Goal: Task Accomplishment & Management: Contribute content

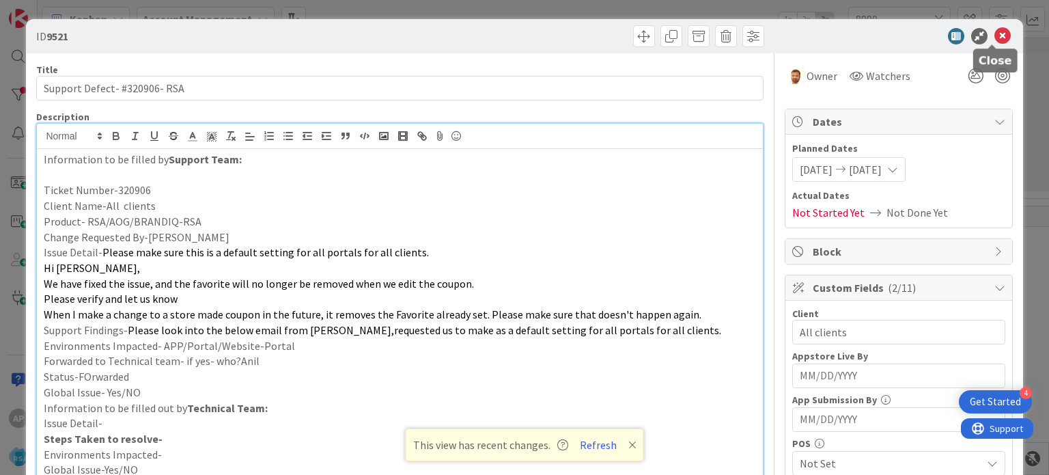
click at [995, 32] on icon at bounding box center [1003, 36] width 16 height 16
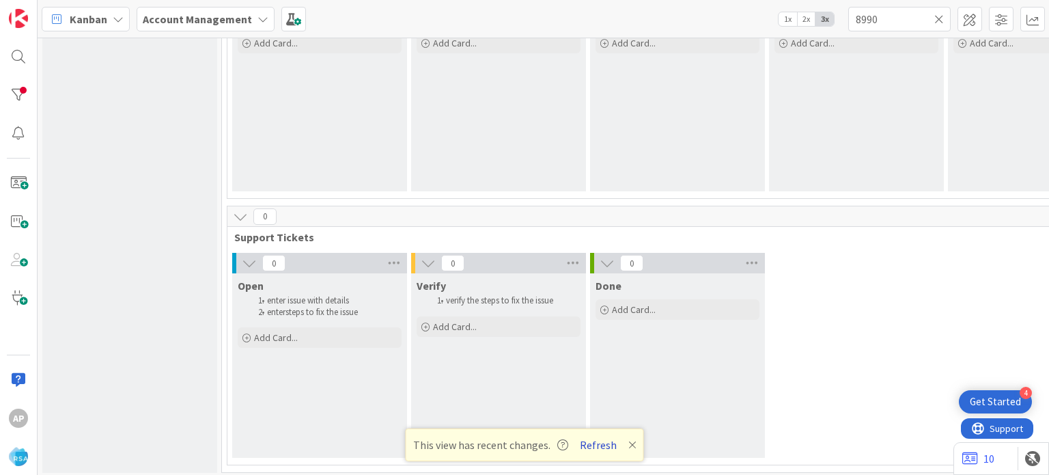
click at [596, 450] on button "Refresh" at bounding box center [598, 445] width 46 height 18
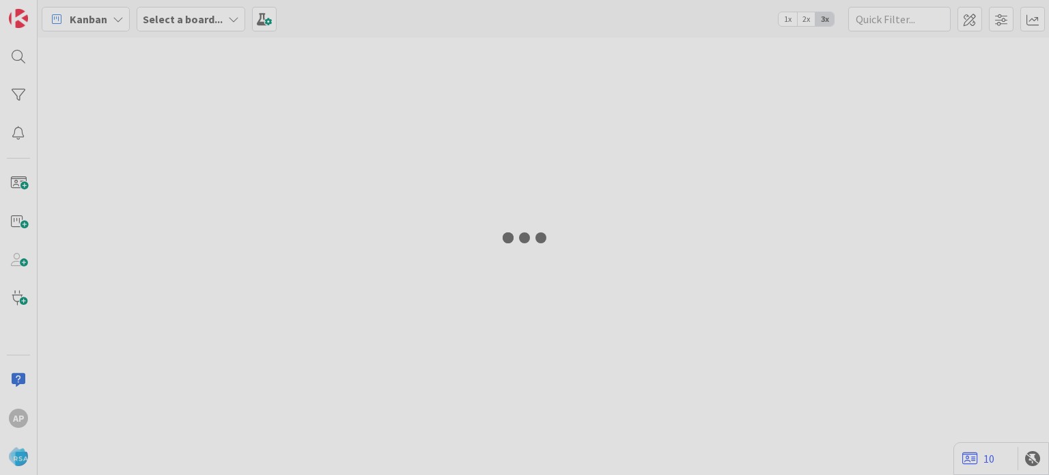
type input "8990"
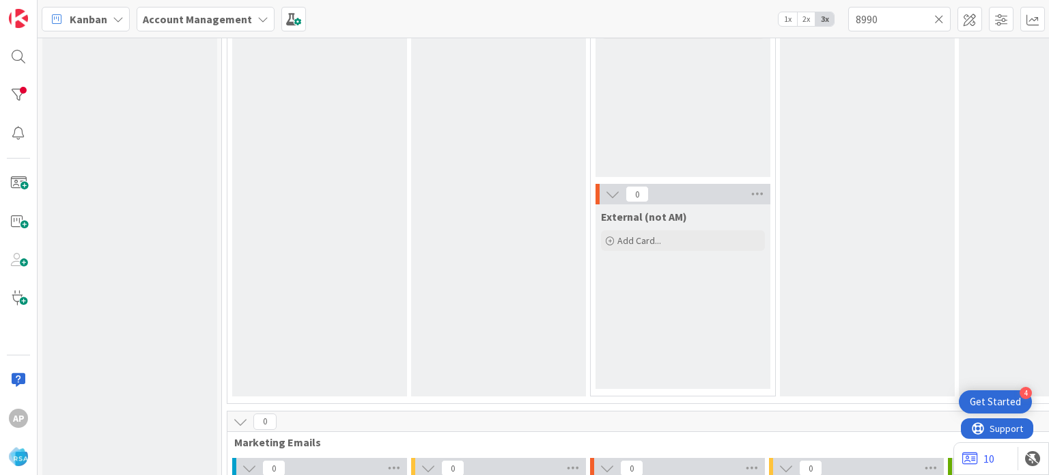
scroll to position [549, 0]
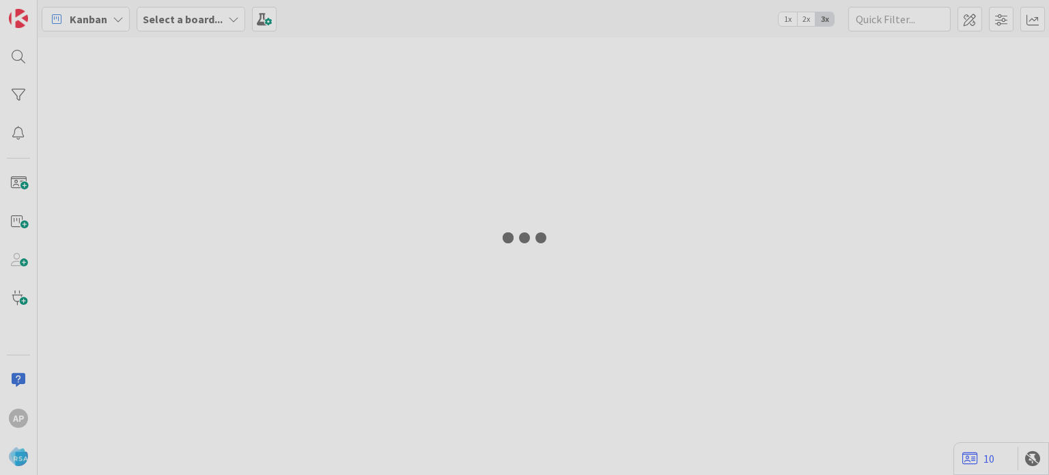
type input "8990"
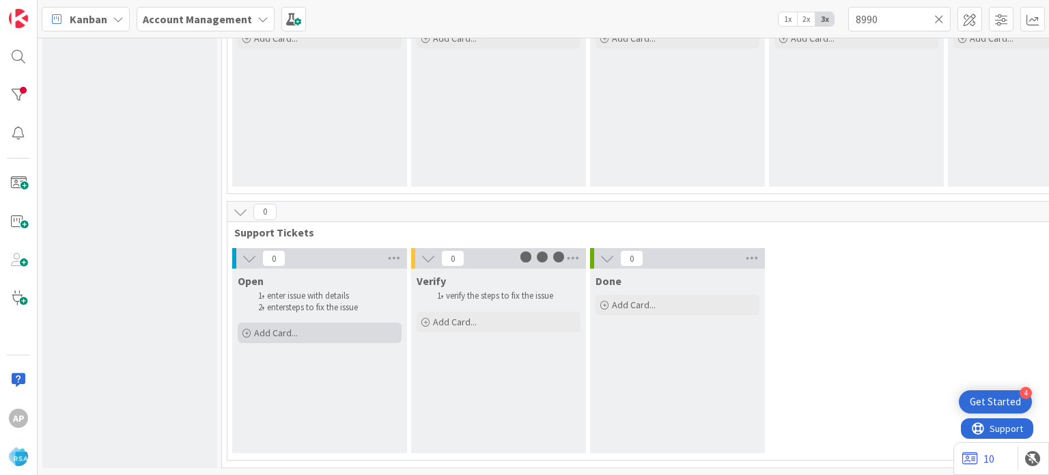
click at [282, 327] on span "Add Card..." at bounding box center [276, 333] width 44 height 12
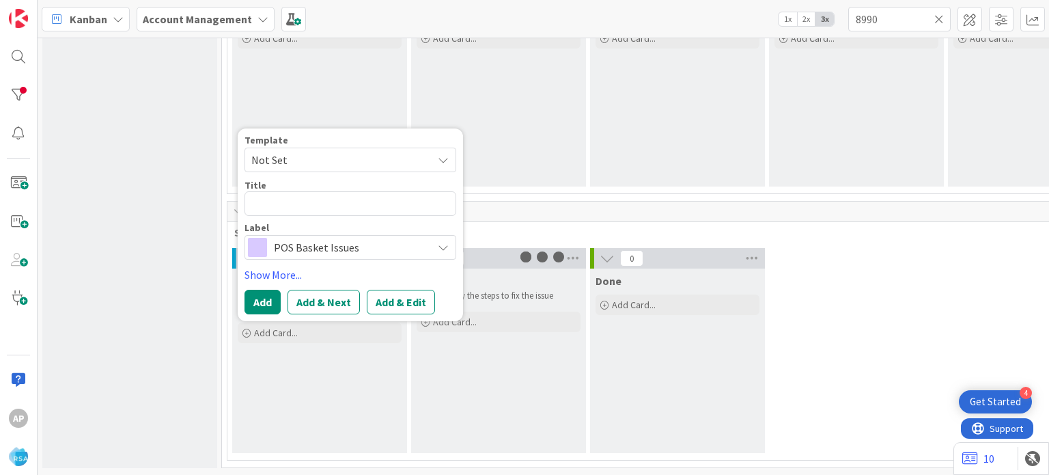
click at [404, 155] on span "Not Set" at bounding box center [336, 160] width 171 height 18
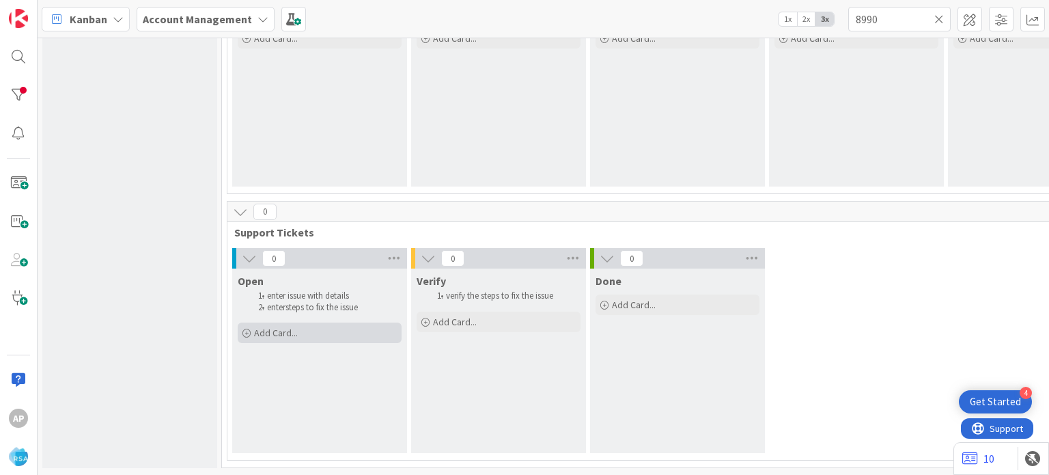
click at [292, 327] on span "Add Card..." at bounding box center [276, 333] width 44 height 12
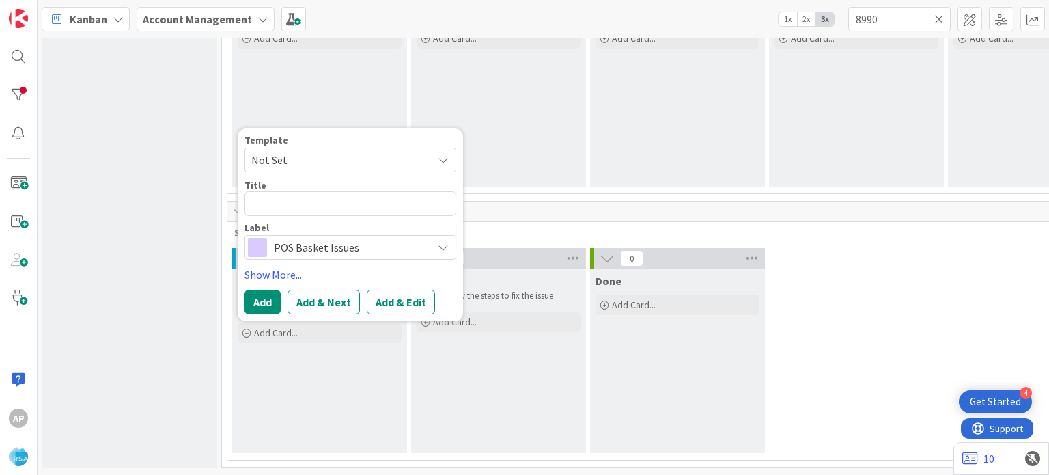
click at [407, 154] on span "Not Set" at bounding box center [336, 160] width 171 height 18
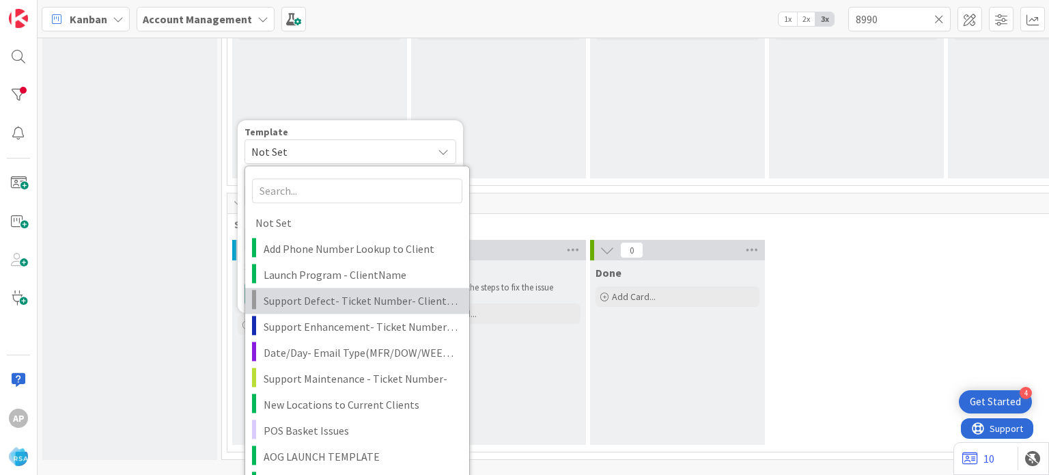
click at [366, 296] on span "Support Defect- Ticket Number- Client Name- Product Name" at bounding box center [361, 301] width 195 height 18
type textarea "x"
type textarea "Support Defect- Ticket Number- Client Name- Product Name"
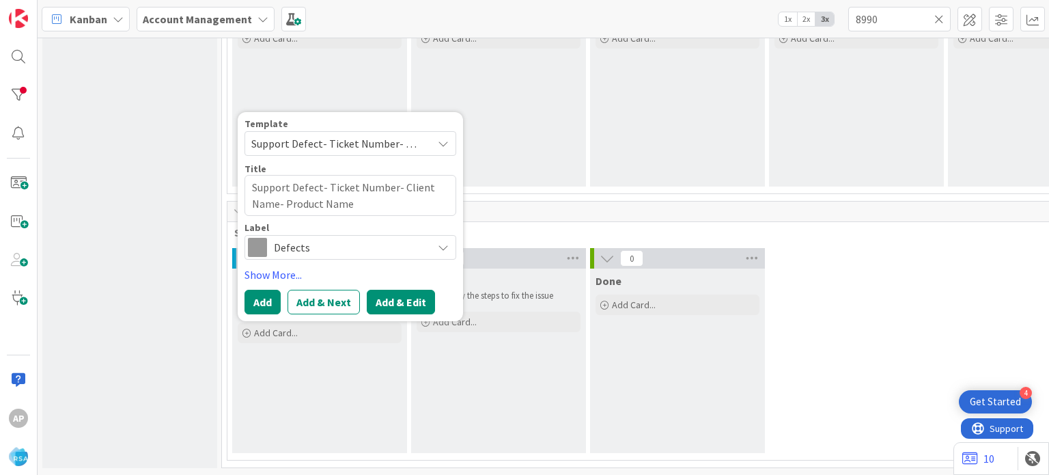
click at [394, 297] on button "Add & Edit" at bounding box center [401, 302] width 68 height 25
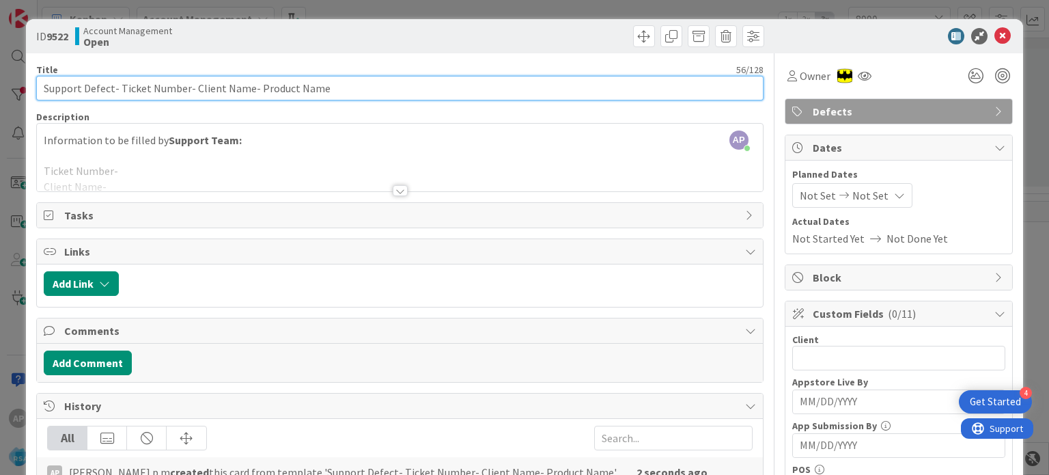
drag, startPoint x: 118, startPoint y: 90, endPoint x: 182, endPoint y: 100, distance: 65.0
click at [182, 100] on input "Support Defect- Ticket Number- Client Name- Product Name" at bounding box center [399, 88] width 727 height 25
paste input "#321303"
click at [161, 87] on input "Support Defect- #321303 - Client Name- Product Name" at bounding box center [399, 88] width 727 height 25
drag, startPoint x: 163, startPoint y: 87, endPoint x: 221, endPoint y: 94, distance: 59.2
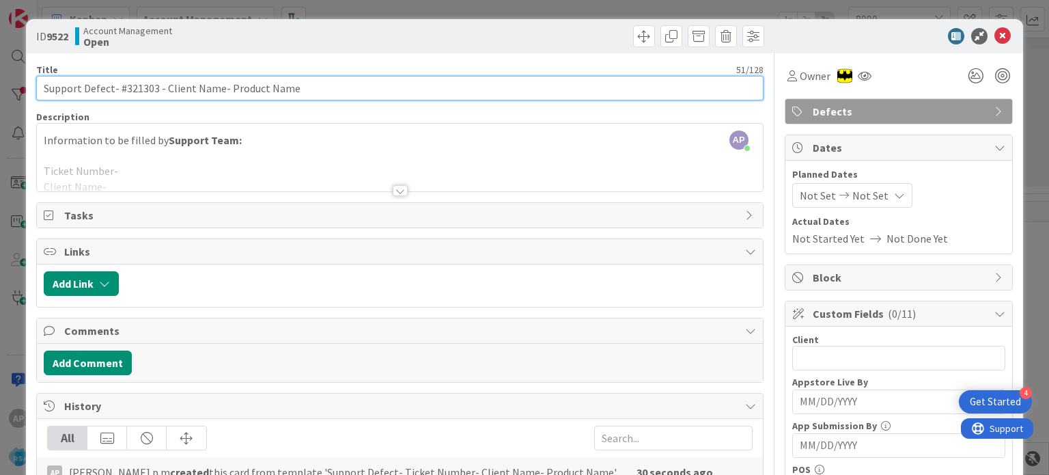
click at [221, 94] on input "Support Defect- #321303 - Client Name- Product Name" at bounding box center [399, 88] width 727 height 25
paste input "[PERSON_NAME] Venture Foods"
drag, startPoint x: 349, startPoint y: 88, endPoint x: 283, endPoint y: 88, distance: 66.3
click at [283, 88] on input "Support Defect- #321303 - [PERSON_NAME] Venture Foods Product Name" at bounding box center [399, 88] width 727 height 25
click at [130, 87] on input "Support Defect- #321303 - [PERSON_NAME] Venture Foods -RSA" at bounding box center [399, 88] width 727 height 25
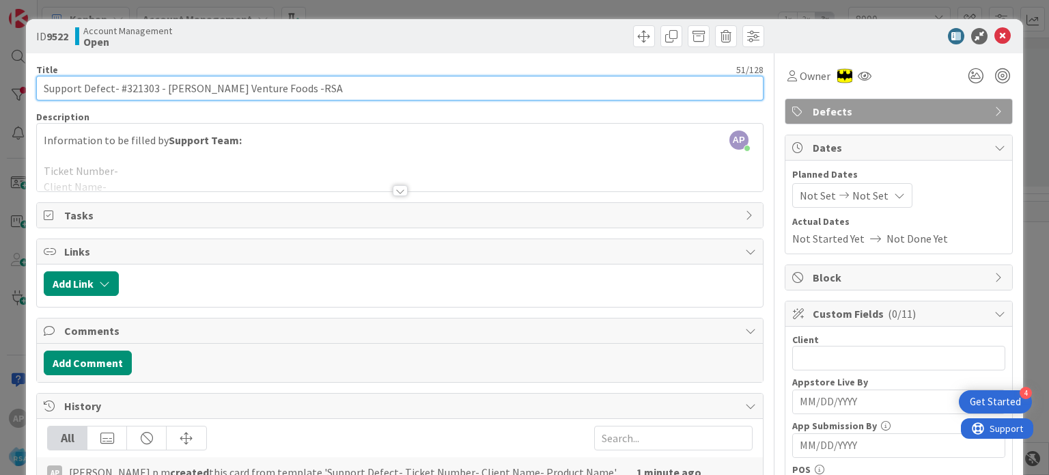
click at [130, 87] on input "Support Defect- #321303 - [PERSON_NAME] Venture Foods -RSA" at bounding box center [399, 88] width 727 height 25
type input "Support Defect- #321303 - [PERSON_NAME] Venture Foods -RSA"
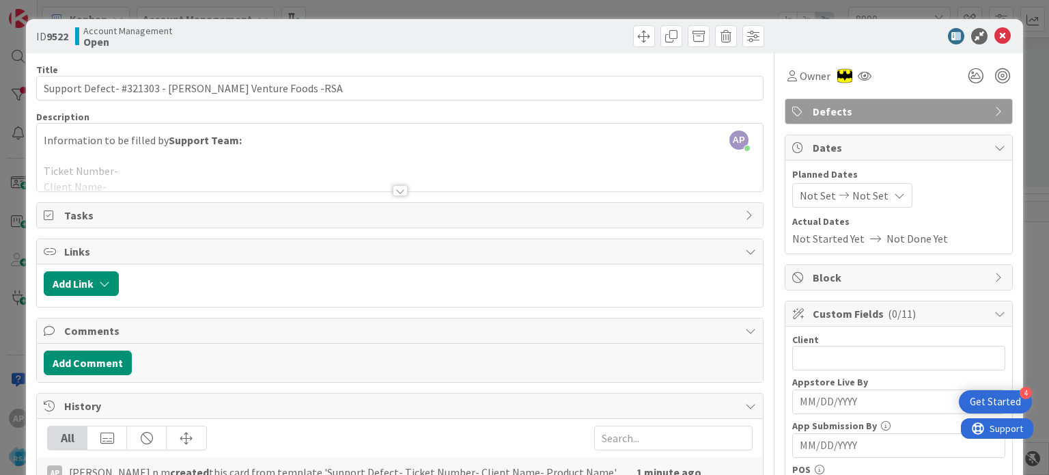
click at [393, 193] on div at bounding box center [400, 190] width 15 height 11
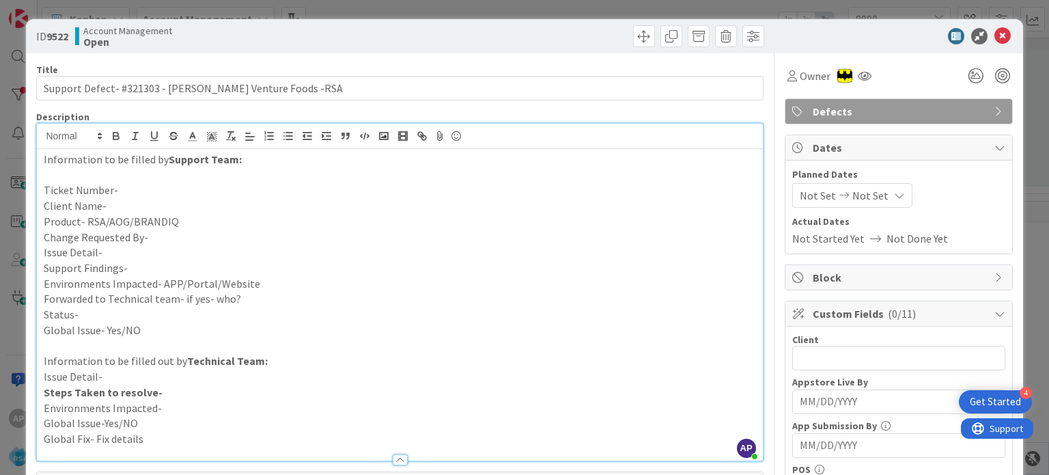
click at [182, 195] on p "Ticket Number-" at bounding box center [400, 190] width 712 height 16
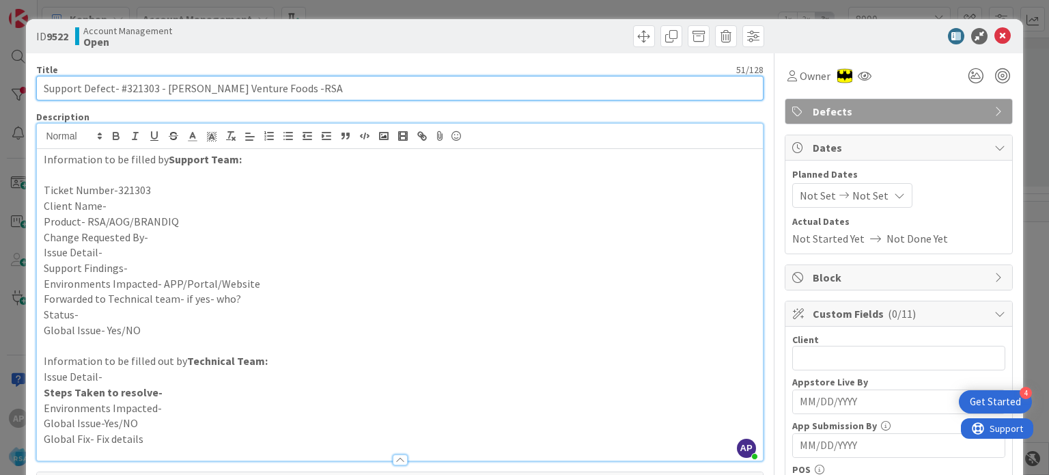
drag, startPoint x: 165, startPoint y: 87, endPoint x: 264, endPoint y: 92, distance: 99.2
click at [264, 92] on input "Support Defect- #321303 - [PERSON_NAME] Venture Foods -RSA" at bounding box center [399, 88] width 727 height 25
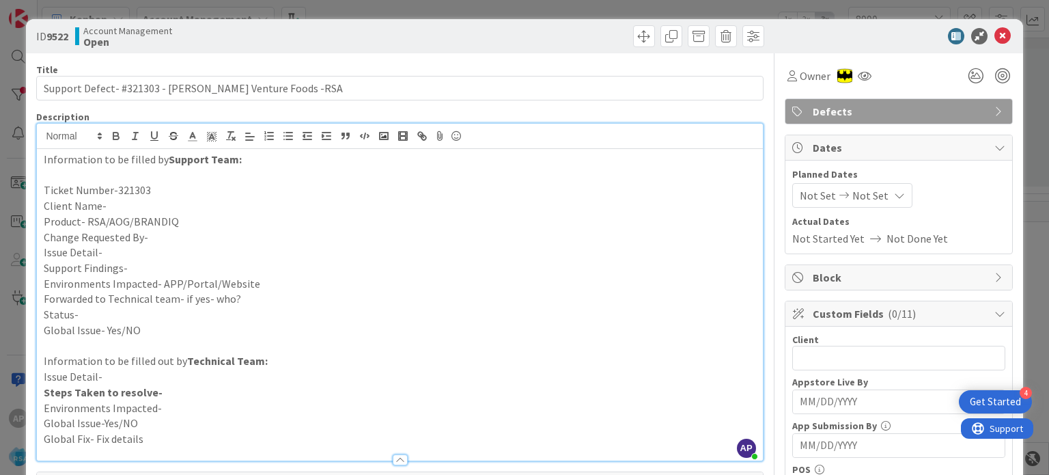
click at [141, 204] on p "Client Name-" at bounding box center [400, 206] width 712 height 16
click at [189, 226] on p "Product- RSA/AOG/BRANDIQ" at bounding box center [400, 222] width 712 height 16
click at [169, 240] on p "Change Requested By-" at bounding box center [400, 238] width 712 height 16
click at [146, 263] on p "Support Findings-" at bounding box center [400, 268] width 712 height 16
click at [142, 254] on p "Issue Detail-" at bounding box center [400, 253] width 712 height 16
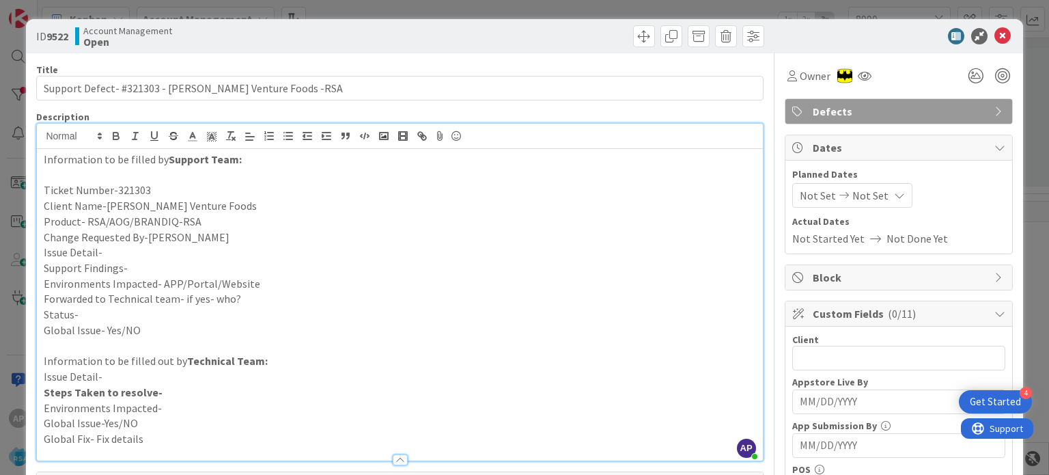
click at [142, 266] on p "Support Findings-" at bounding box center [400, 268] width 712 height 16
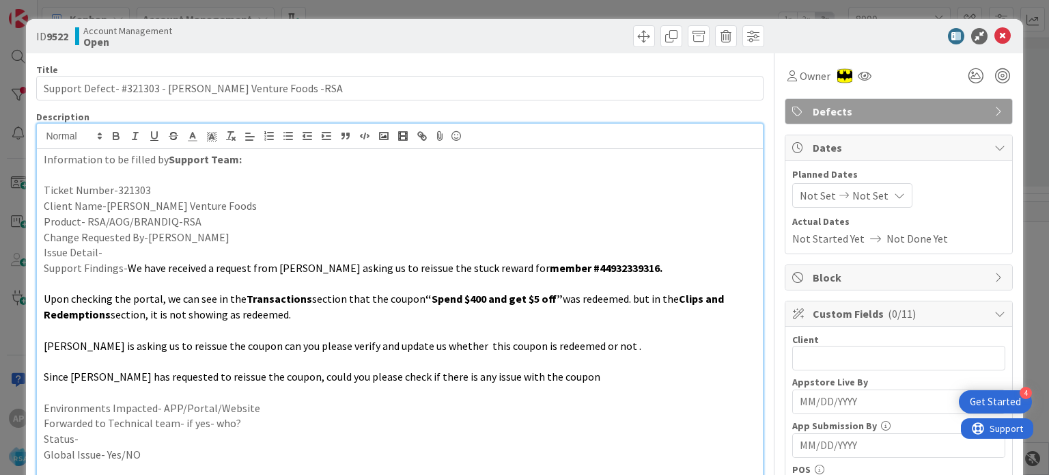
click at [115, 243] on p "Change Requested By-[PERSON_NAME]" at bounding box center [400, 238] width 712 height 16
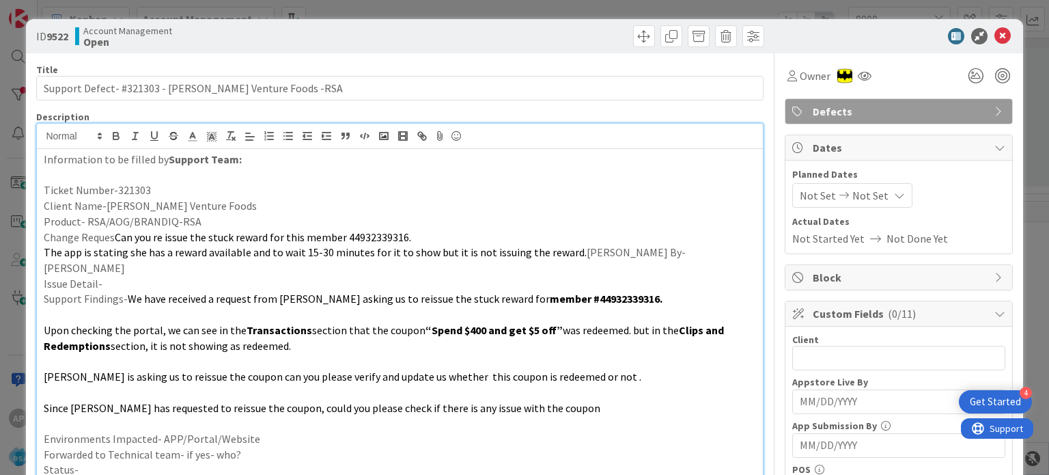
click at [100, 385] on p at bounding box center [400, 393] width 712 height 16
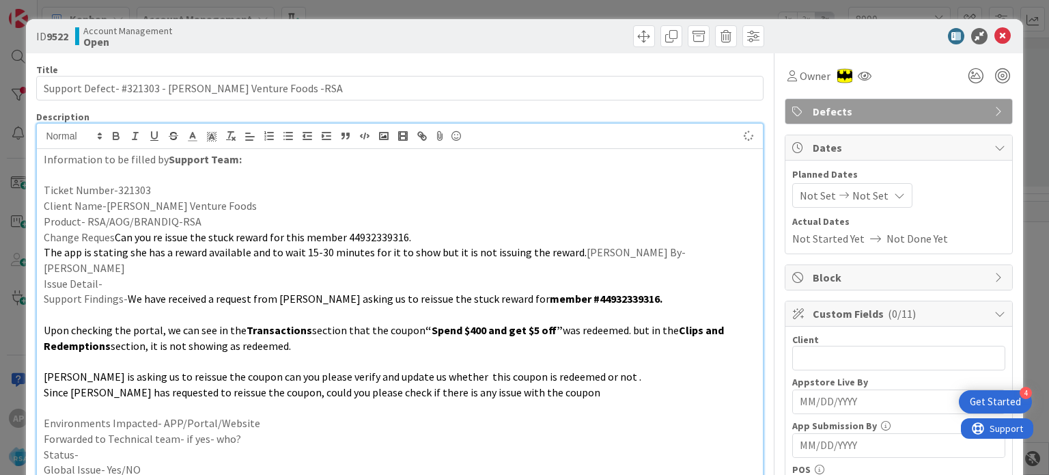
click at [72, 353] on p at bounding box center [400, 361] width 712 height 16
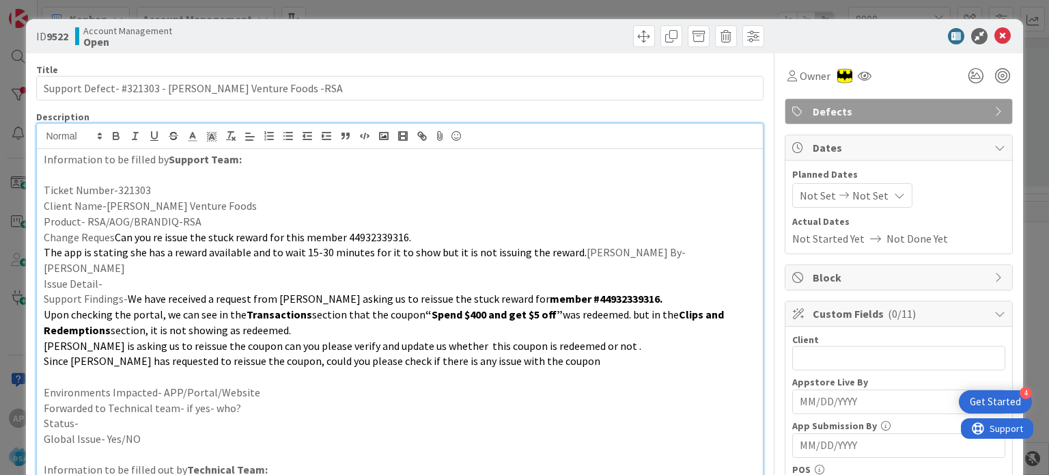
click at [109, 369] on p at bounding box center [400, 377] width 712 height 16
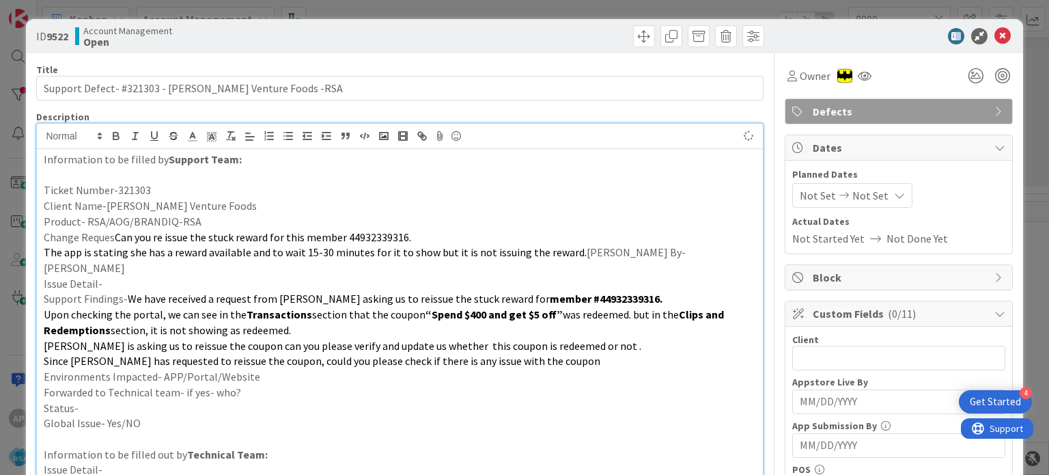
click at [255, 369] on p "Environments Impacted- APP/Portal/Website" at bounding box center [400, 377] width 712 height 16
click at [237, 385] on p "Forwarded to Technical team- if yes- who?" at bounding box center [400, 393] width 712 height 16
click at [215, 400] on p "Status-" at bounding box center [400, 408] width 712 height 16
click at [89, 400] on p "Status-FOrwarded" at bounding box center [400, 408] width 712 height 16
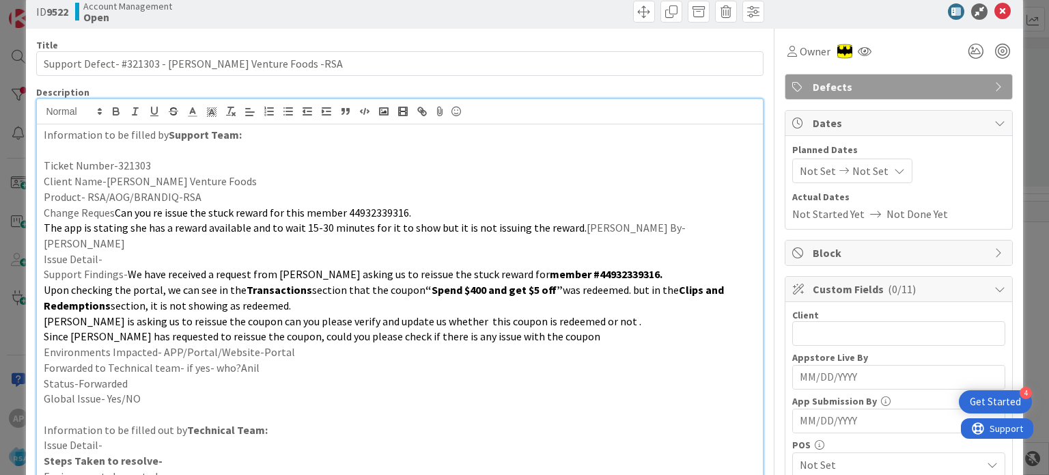
scroll to position [7, 0]
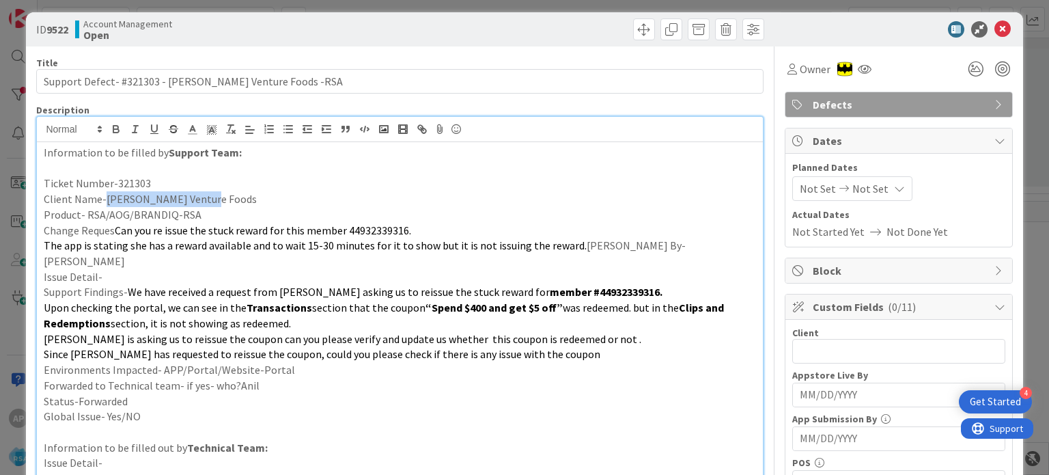
drag, startPoint x: 104, startPoint y: 197, endPoint x: 219, endPoint y: 196, distance: 115.5
click at [219, 196] on p "Client Name-[PERSON_NAME] Venture Foods" at bounding box center [400, 199] width 712 height 16
copy p "[PERSON_NAME] Venture Foods"
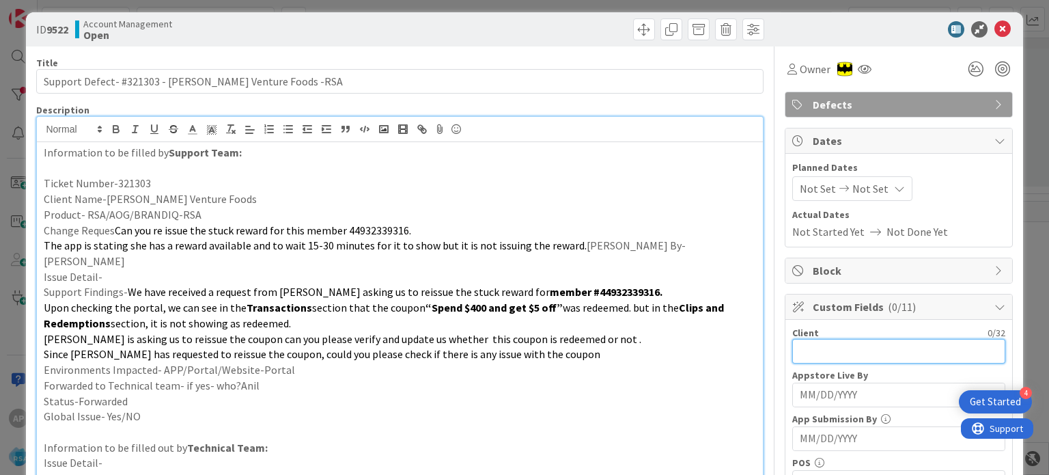
click at [811, 352] on input "text" at bounding box center [899, 351] width 213 height 25
paste input "[PERSON_NAME] Venture Foods"
type input "[PERSON_NAME] Venture Foods"
click at [667, 346] on p "Since [PERSON_NAME] has requested to reissue the coupon, could you please check…" at bounding box center [400, 354] width 712 height 16
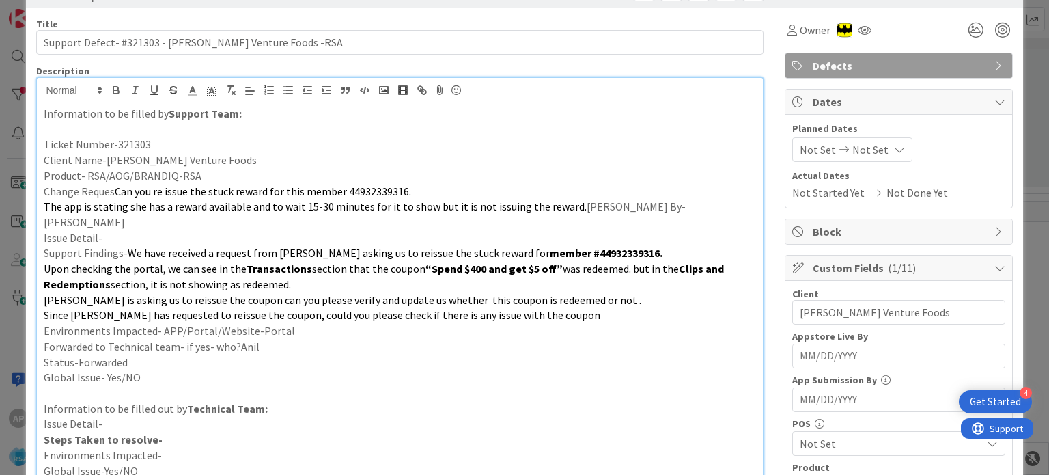
click at [803, 154] on span "Not Set" at bounding box center [818, 149] width 36 height 16
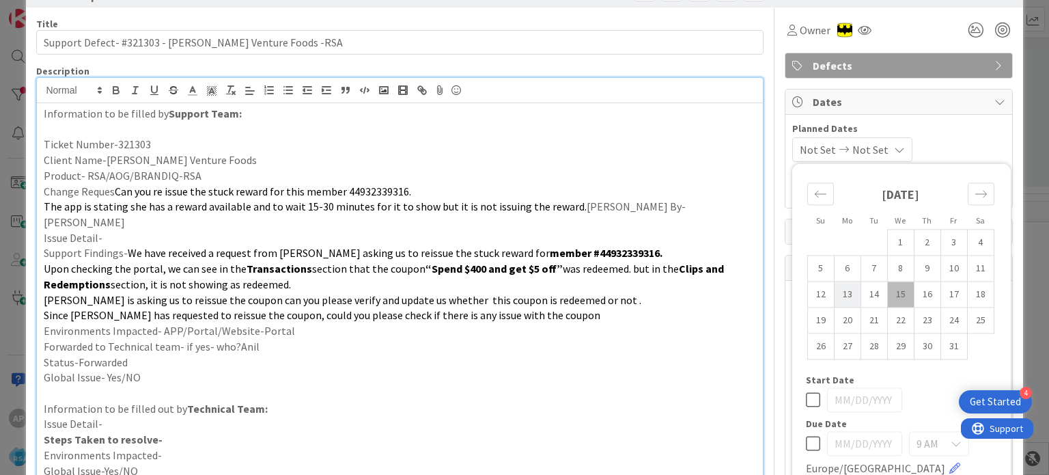
click at [834, 292] on td "13" at bounding box center [847, 294] width 27 height 26
type input "[DATE]"
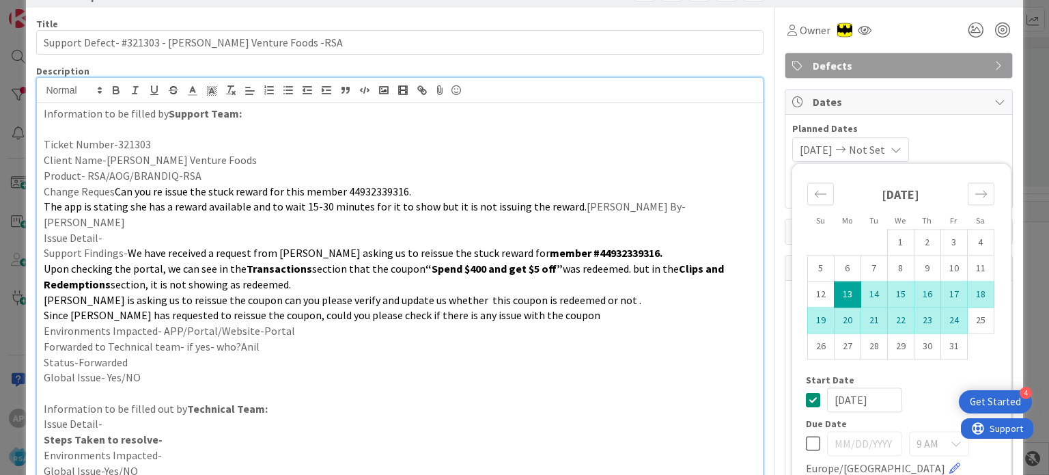
click at [941, 318] on td "24" at bounding box center [954, 320] width 27 height 26
type input "[DATE]"
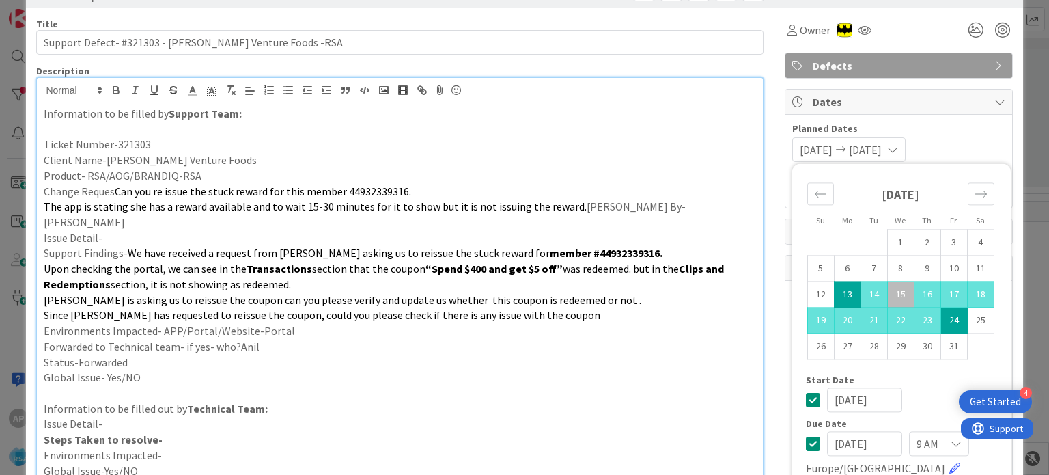
click at [670, 323] on p "Environments Impacted- APP/Portal/Website-Portal" at bounding box center [400, 331] width 712 height 16
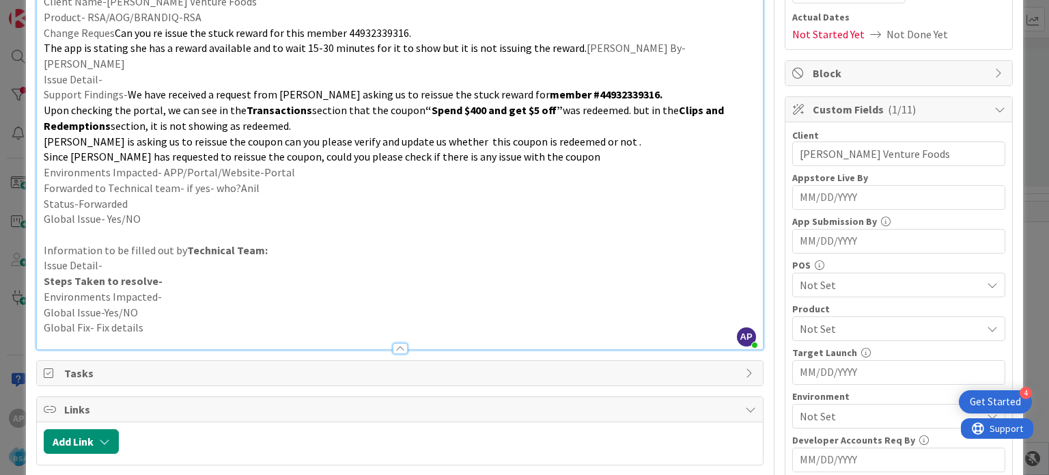
scroll to position [205, 0]
click at [839, 276] on span "Not Set" at bounding box center [891, 284] width 182 height 16
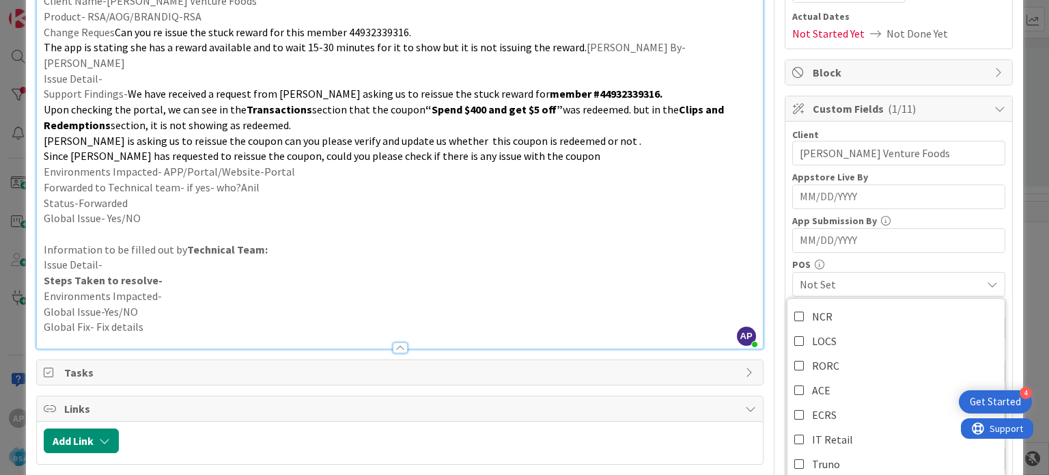
click at [700, 273] on p "Steps Taken to resolve-" at bounding box center [400, 281] width 712 height 16
click at [812, 333] on span "Not Set" at bounding box center [891, 328] width 182 height 16
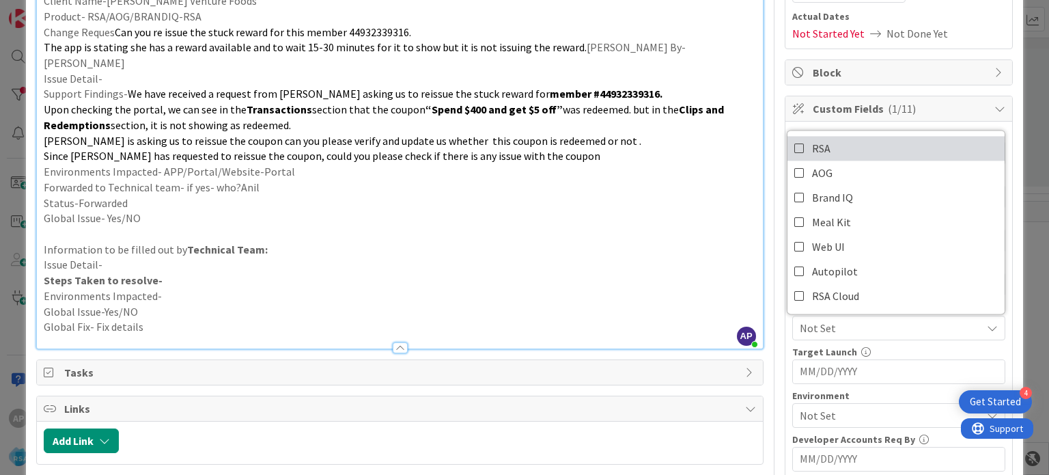
click at [795, 142] on icon at bounding box center [800, 148] width 11 height 20
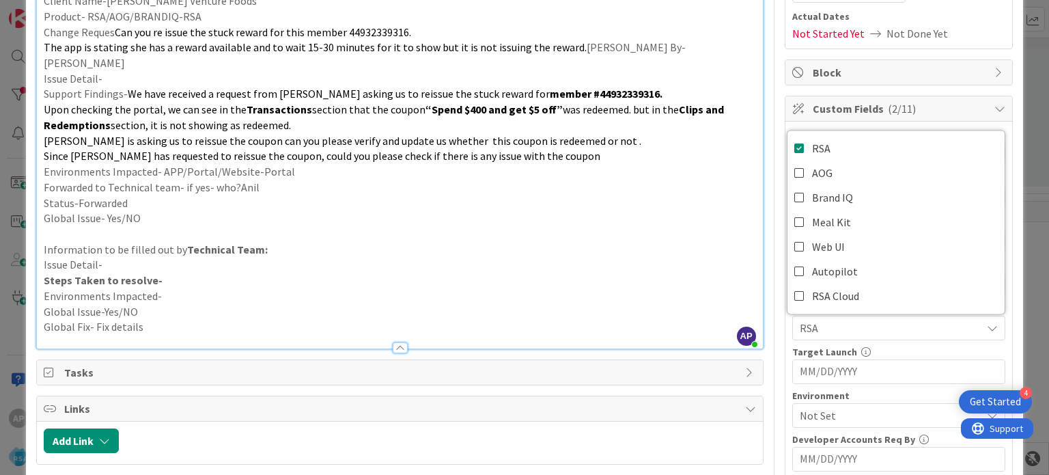
click at [805, 418] on span "Not Set" at bounding box center [891, 415] width 182 height 16
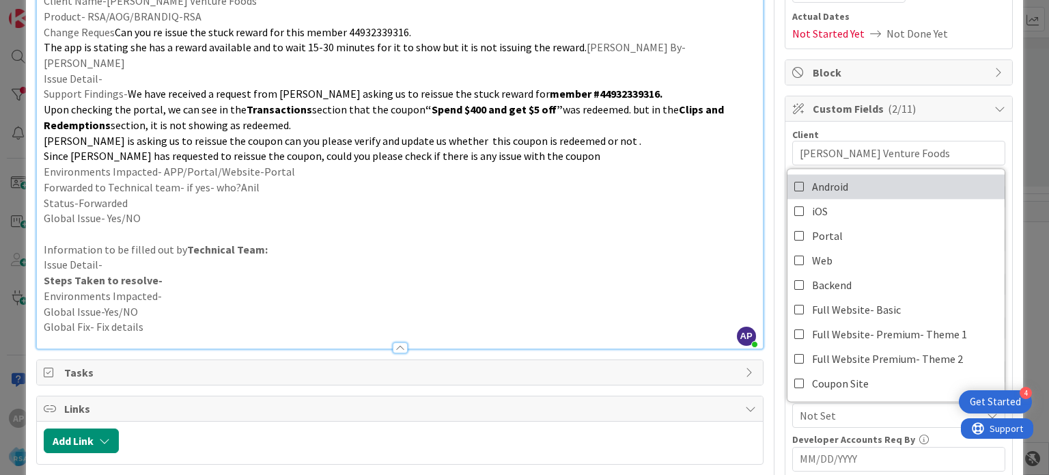
click at [816, 180] on span "Android" at bounding box center [830, 186] width 36 height 20
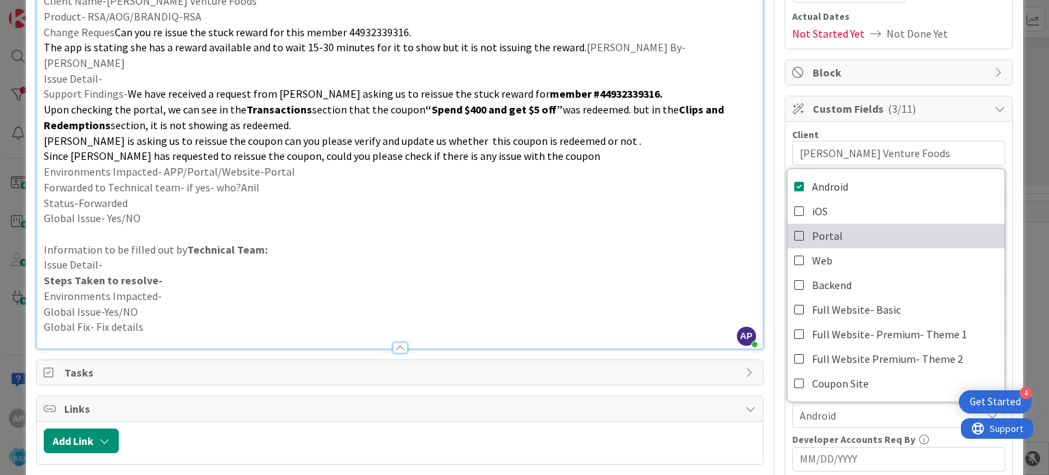
click at [816, 228] on span "Portal" at bounding box center [827, 235] width 31 height 20
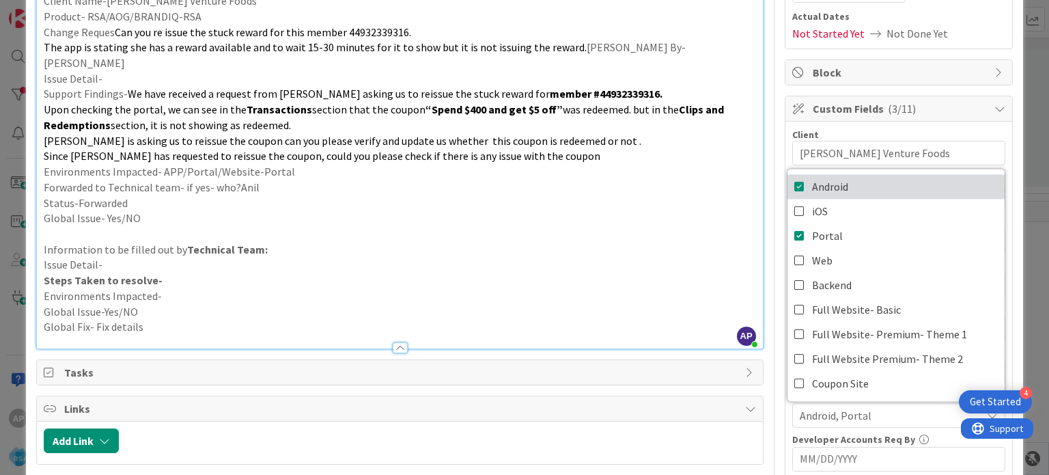
click at [801, 182] on link "Android" at bounding box center [896, 186] width 217 height 25
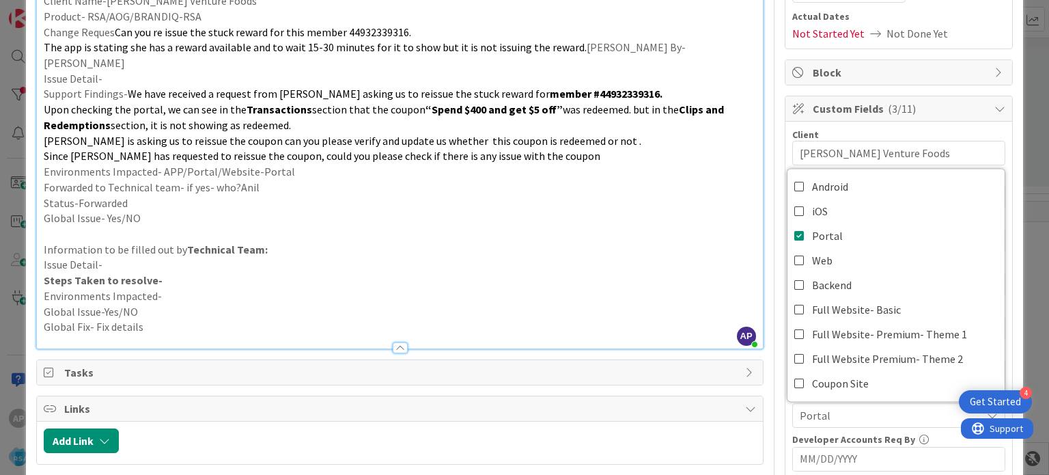
click at [702, 242] on p "Information to be filled out by Technical Team:" at bounding box center [400, 250] width 712 height 16
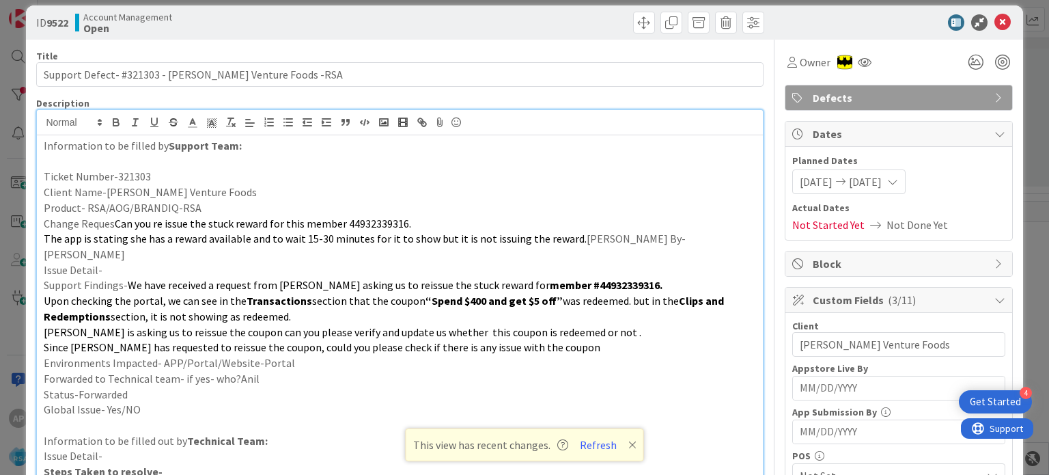
scroll to position [13, 0]
click at [995, 21] on icon at bounding box center [1003, 23] width 16 height 16
